Goal: Task Accomplishment & Management: Use online tool/utility

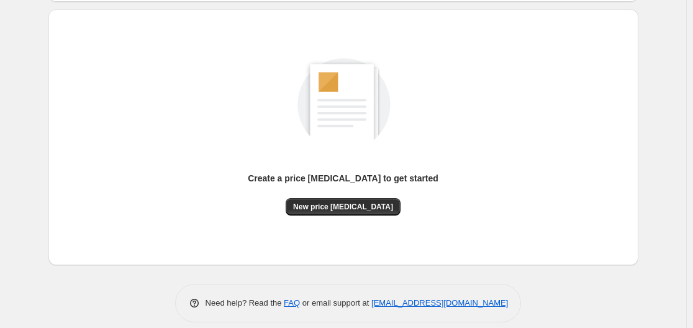
scroll to position [137, 0]
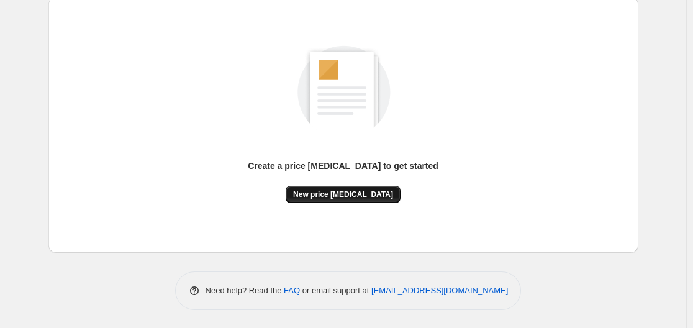
click at [349, 201] on button "New price [MEDICAL_DATA]" at bounding box center [343, 194] width 115 height 17
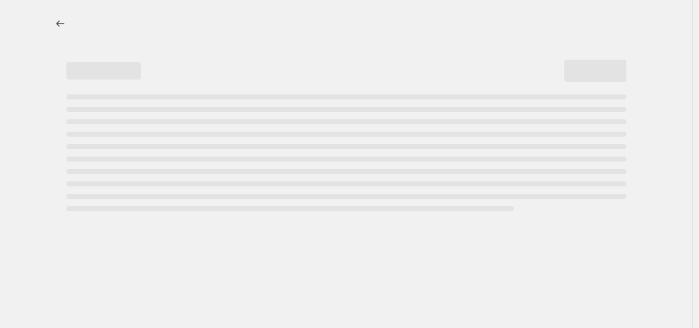
select select "percentage"
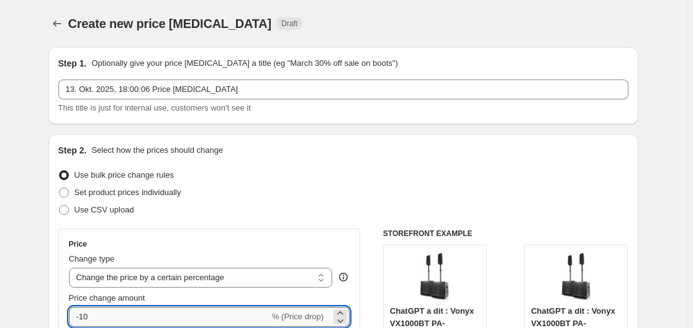
click at [253, 310] on input "-10" at bounding box center [169, 317] width 201 height 20
type input "-1"
type input "-35"
click at [515, 18] on div "Create new price [MEDICAL_DATA] Draft" at bounding box center [343, 23] width 590 height 17
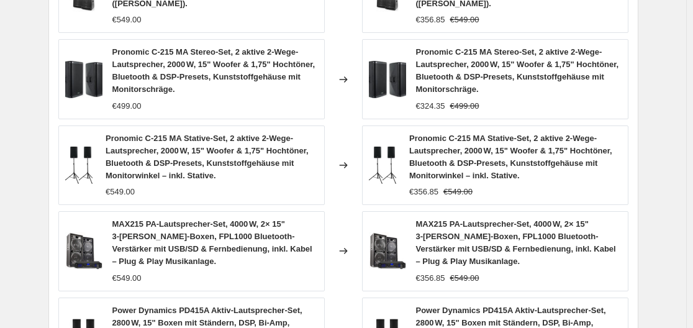
scroll to position [1058, 0]
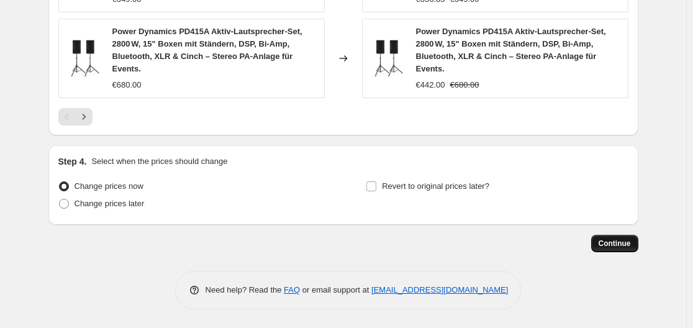
click at [606, 249] on button "Continue" at bounding box center [614, 243] width 47 height 17
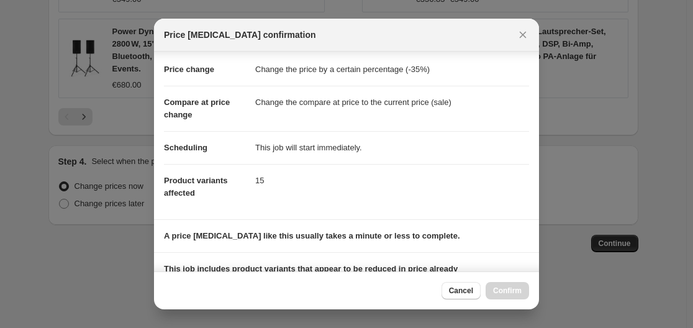
scroll to position [195, 0]
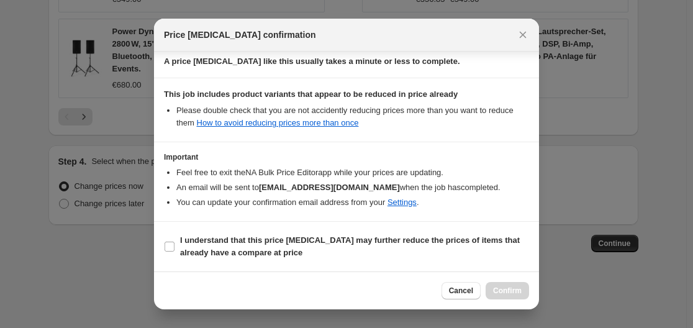
drag, startPoint x: 246, startPoint y: 229, endPoint x: 358, endPoint y: 262, distance: 117.3
click at [247, 229] on section "I understand that this price [MEDICAL_DATA] may further reduce the prices of it…" at bounding box center [346, 247] width 385 height 50
drag, startPoint x: 179, startPoint y: 245, endPoint x: 193, endPoint y: 245, distance: 13.0
click at [183, 245] on label "I understand that this price [MEDICAL_DATA] may further reduce the prices of it…" at bounding box center [346, 247] width 365 height 30
click at [242, 235] on b "I understand that this price [MEDICAL_DATA] may further reduce the prices of it…" at bounding box center [350, 246] width 340 height 22
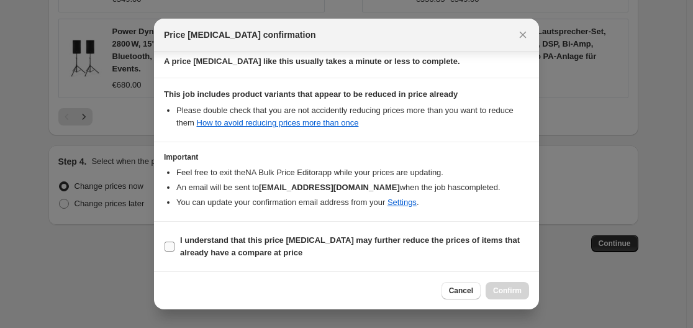
click at [174, 242] on input "I understand that this price [MEDICAL_DATA] may further reduce the prices of it…" at bounding box center [170, 247] width 10 height 10
checkbox input "true"
click at [502, 296] on button "Confirm" at bounding box center [507, 290] width 43 height 17
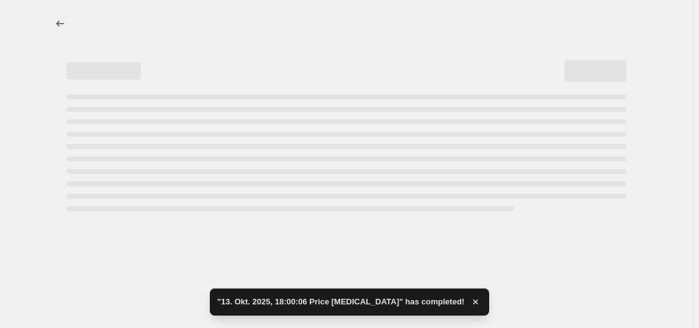
select select "percentage"
